Goal: Task Accomplishment & Management: Use online tool/utility

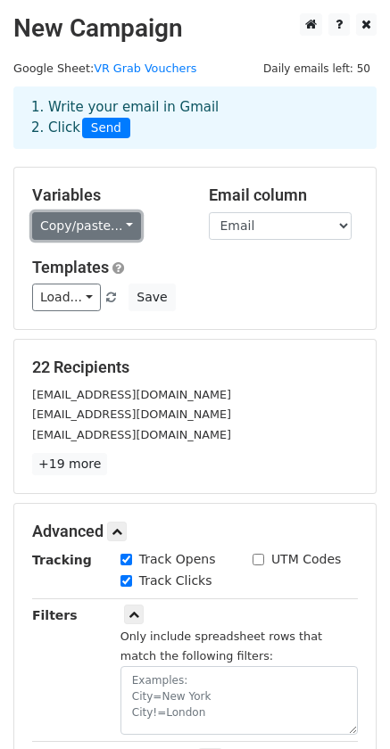
click at [109, 222] on link "Copy/paste..." at bounding box center [86, 226] width 109 height 28
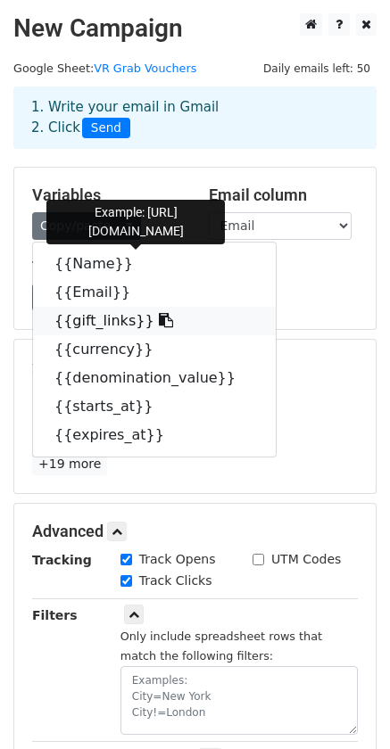
click at [111, 318] on link "{{gift_links}}" at bounding box center [154, 321] width 243 height 29
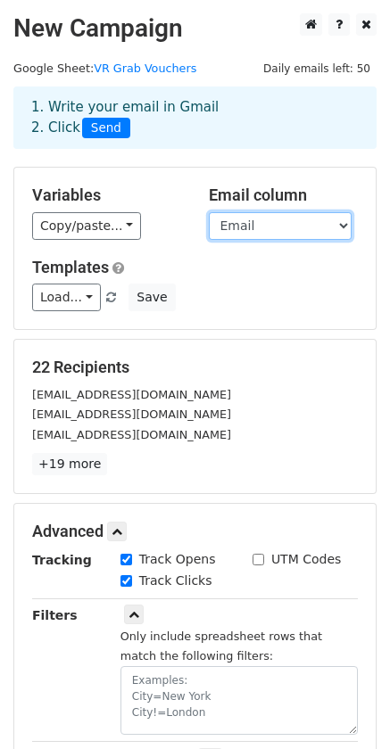
click at [290, 225] on select "Name Email gift_links currency denomination_value starts_at expires_at" at bounding box center [280, 226] width 143 height 28
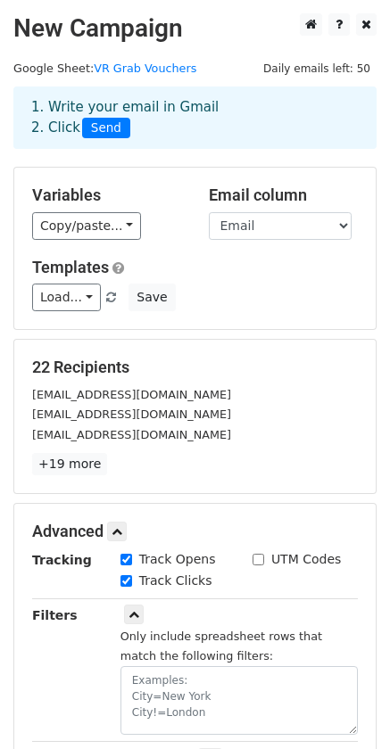
click at [154, 205] on div "Variables Copy/paste... {{Name}} {{Email}} {{gift_links}} {{currency}} {{denomi…" at bounding box center [107, 212] width 177 height 54
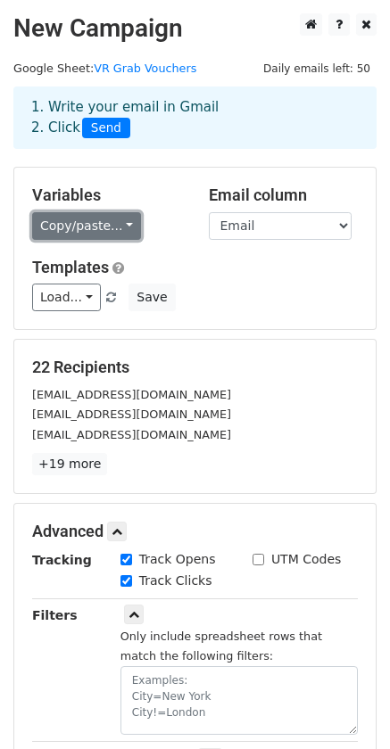
click at [113, 232] on link "Copy/paste..." at bounding box center [86, 226] width 109 height 28
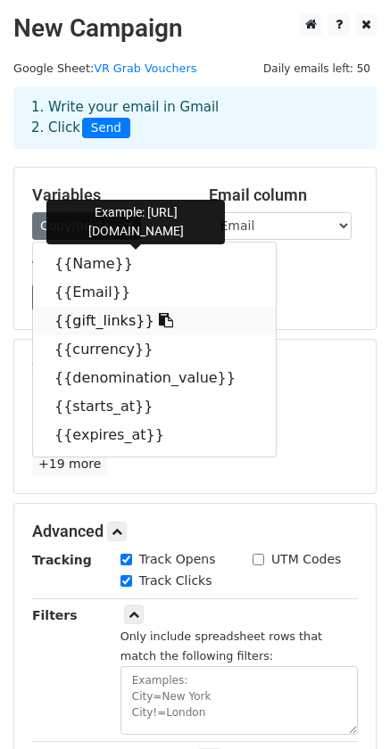
click at [114, 324] on link "{{gift_links}}" at bounding box center [154, 321] width 243 height 29
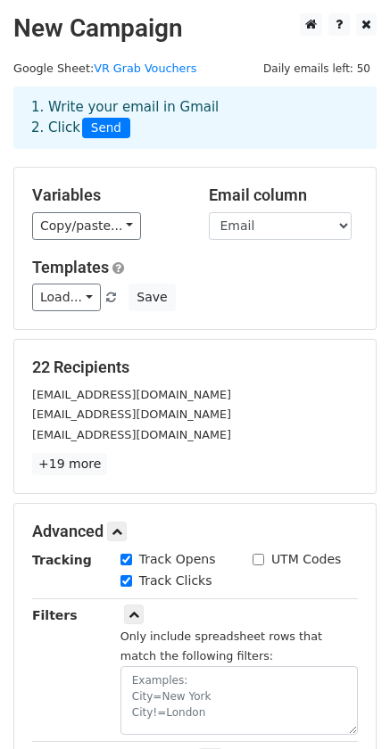
scroll to position [298, 0]
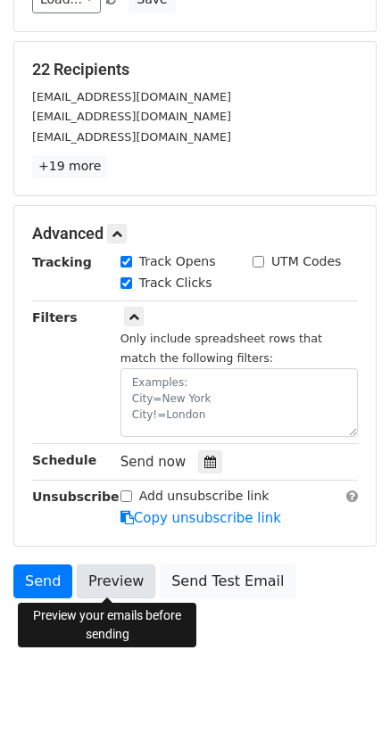
click at [119, 578] on link "Preview" at bounding box center [116, 581] width 78 height 34
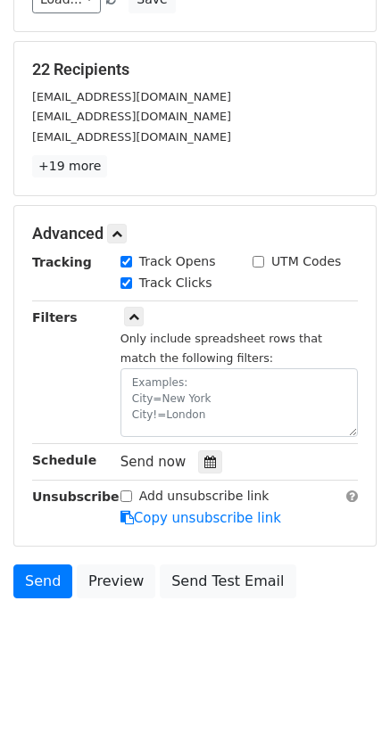
scroll to position [0, 0]
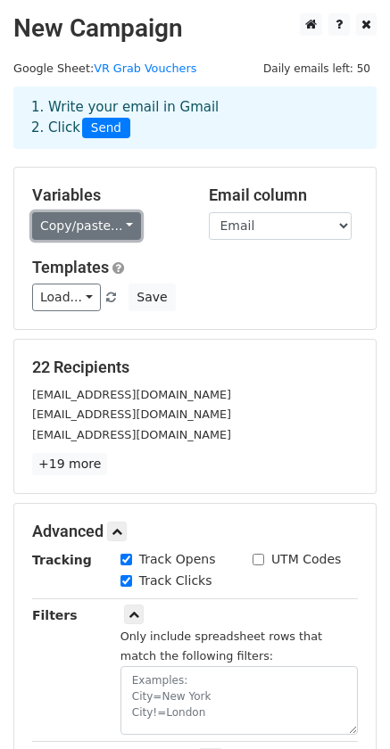
click at [106, 228] on link "Copy/paste..." at bounding box center [86, 226] width 109 height 28
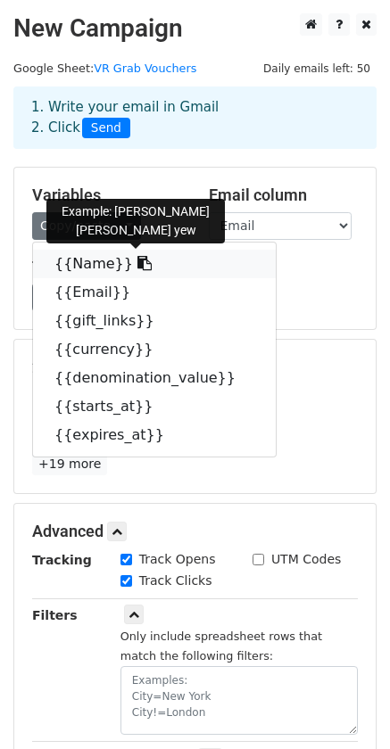
click at [86, 268] on link "{{Name}}" at bounding box center [154, 264] width 243 height 29
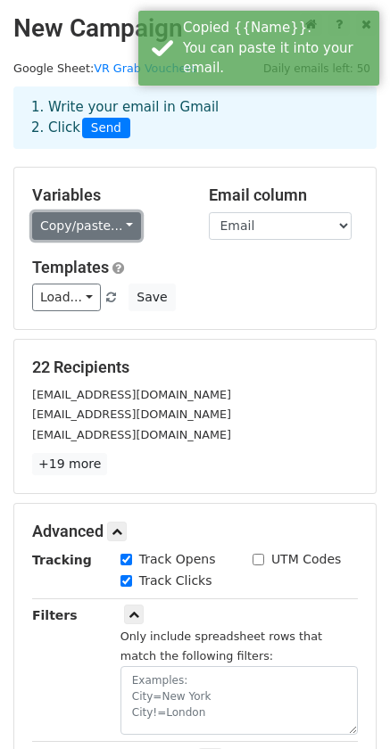
click at [103, 229] on link "Copy/paste..." at bounding box center [86, 226] width 109 height 28
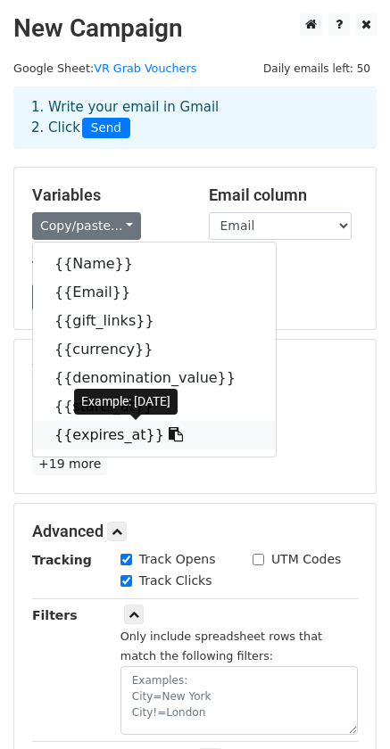
click at [169, 436] on icon at bounding box center [176, 434] width 14 height 14
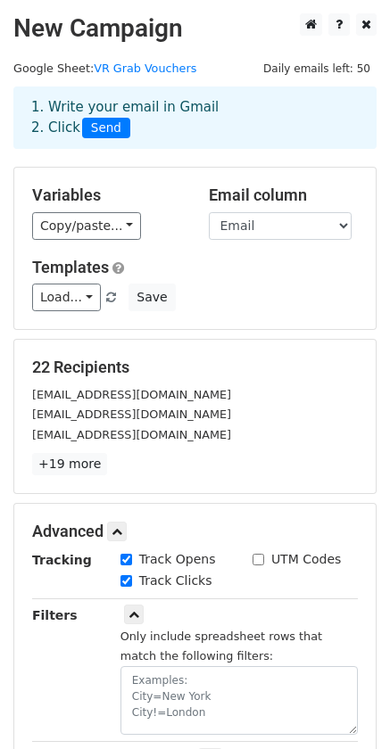
scroll to position [298, 0]
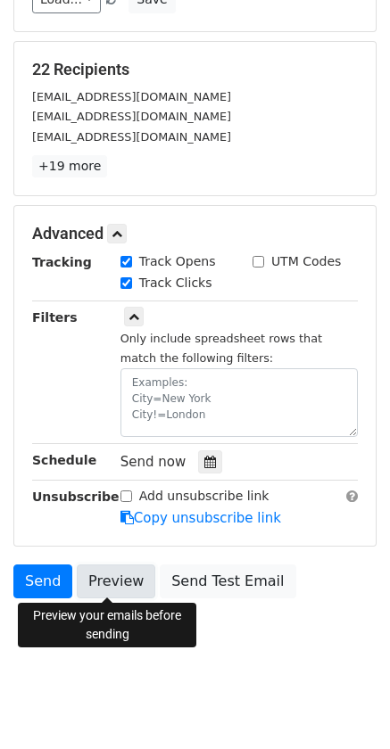
click at [115, 578] on link "Preview" at bounding box center [116, 581] width 78 height 34
click at [133, 587] on link "Preview" at bounding box center [116, 581] width 78 height 34
click at [124, 582] on link "Preview" at bounding box center [116, 581] width 78 height 34
click at [101, 580] on link "Preview" at bounding box center [116, 581] width 78 height 34
click at [116, 580] on link "Preview" at bounding box center [116, 581] width 78 height 34
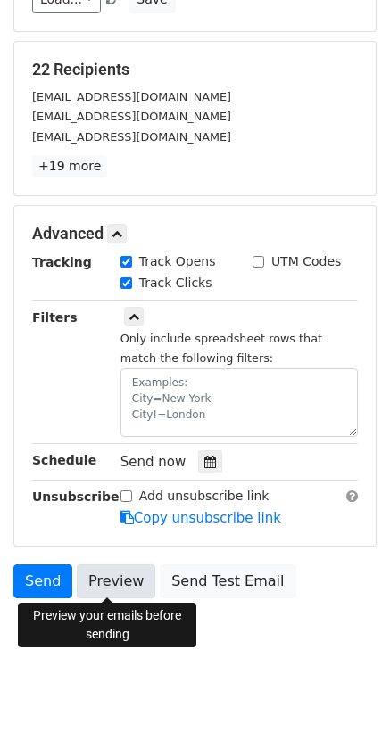
click at [113, 573] on link "Preview" at bounding box center [116, 581] width 78 height 34
click at [100, 591] on link "Preview" at bounding box center [116, 581] width 78 height 34
click at [117, 580] on link "Preview" at bounding box center [116, 581] width 78 height 34
click at [119, 579] on link "Preview" at bounding box center [116, 581] width 78 height 34
click at [119, 576] on link "Preview" at bounding box center [116, 581] width 78 height 34
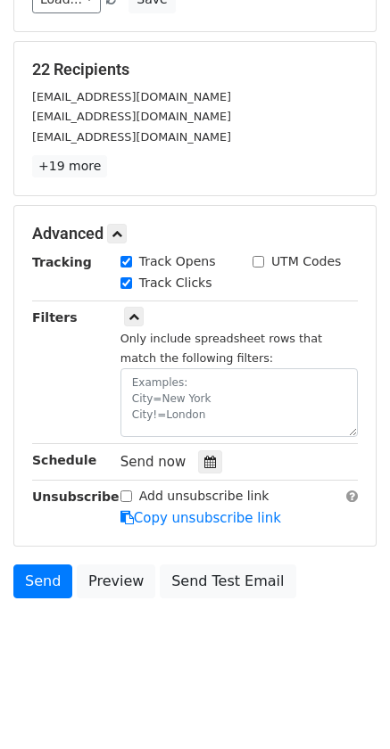
click at [228, 683] on html "New Campaign Daily emails left: 50 Google Sheet: VR Grab Vouchers 1. Write your…" at bounding box center [195, 226] width 390 height 1048
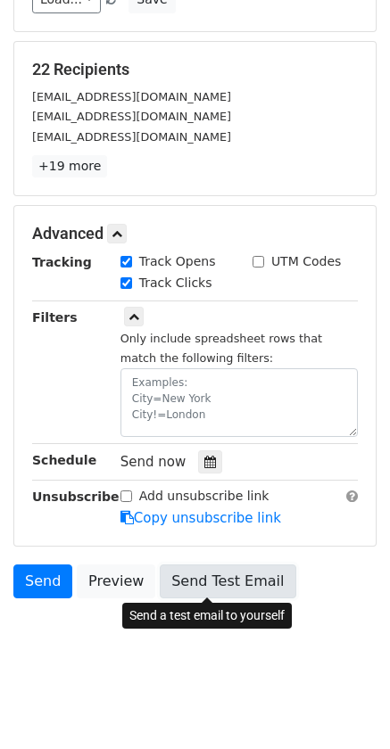
click at [198, 593] on link "Send Test Email" at bounding box center [228, 581] width 136 height 34
